Goal: Task Accomplishment & Management: Manage account settings

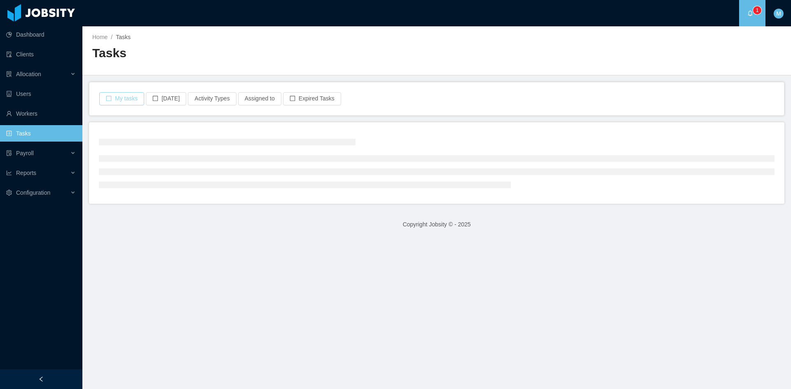
click at [117, 97] on button "My tasks" at bounding box center [121, 98] width 45 height 13
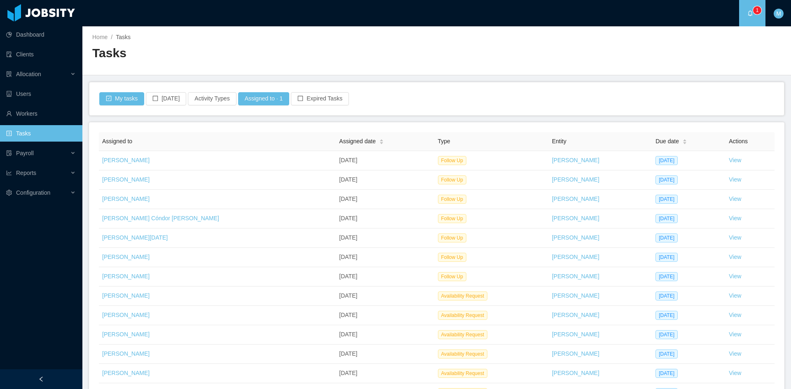
click at [747, 12] on a=83ded146-cd66-4514-80a8-9a7b1e1b5eb6/Matias%20Marin"] "0 1 2 3 4 5 6 7 8 9 0 1 2 3 4 5 6 7 8 9 0 1 2 3 4 5 6 7 8 9" at bounding box center [752, 13] width 10 height 26
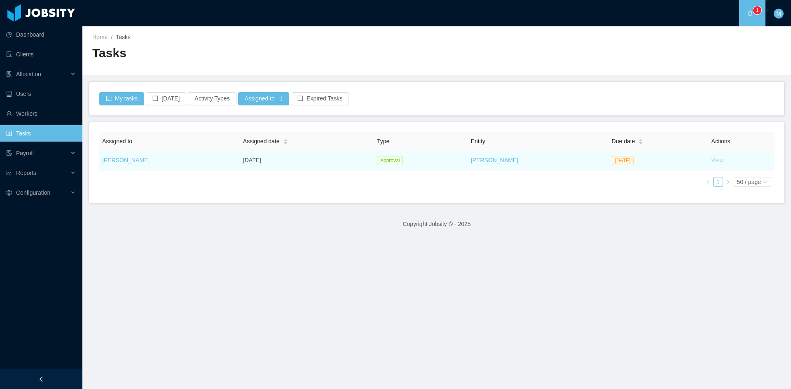
click at [711, 161] on link "View" at bounding box center [717, 160] width 12 height 7
